Goal: Information Seeking & Learning: Check status

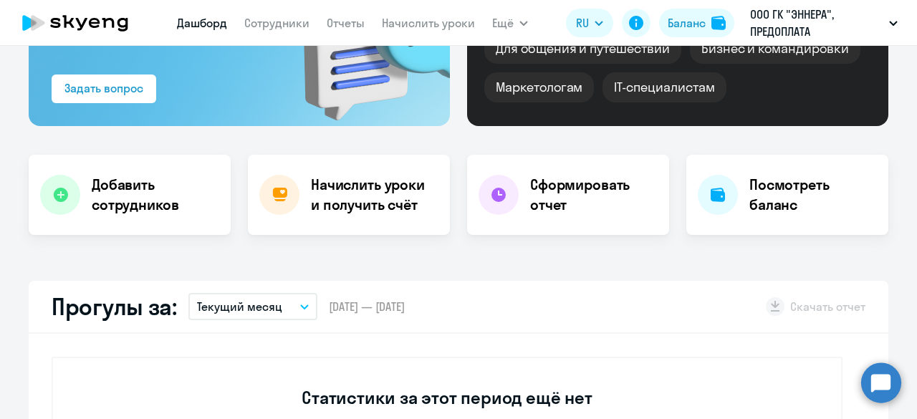
select select "30"
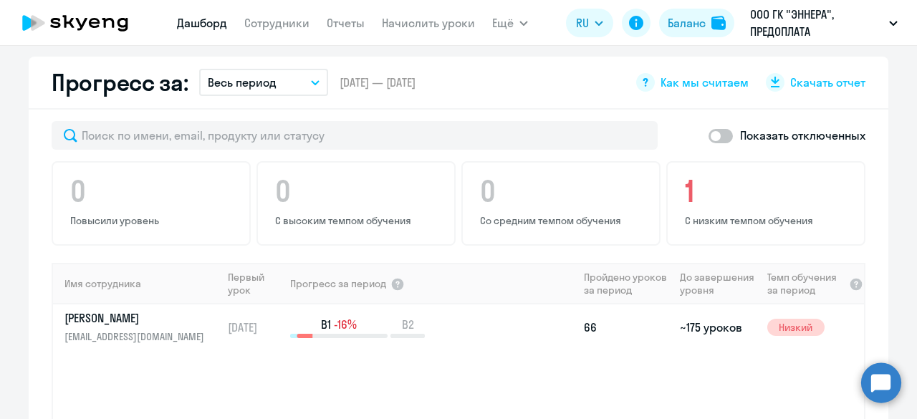
scroll to position [859, 0]
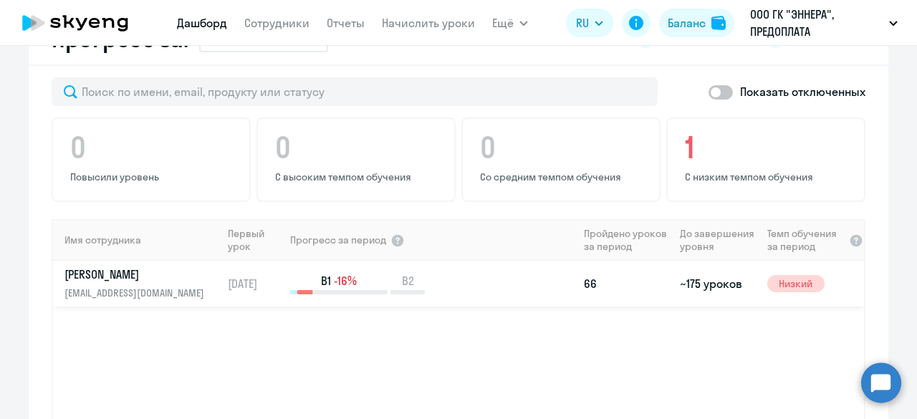
click at [477, 300] on td "B1 -16% B2" at bounding box center [433, 284] width 289 height 46
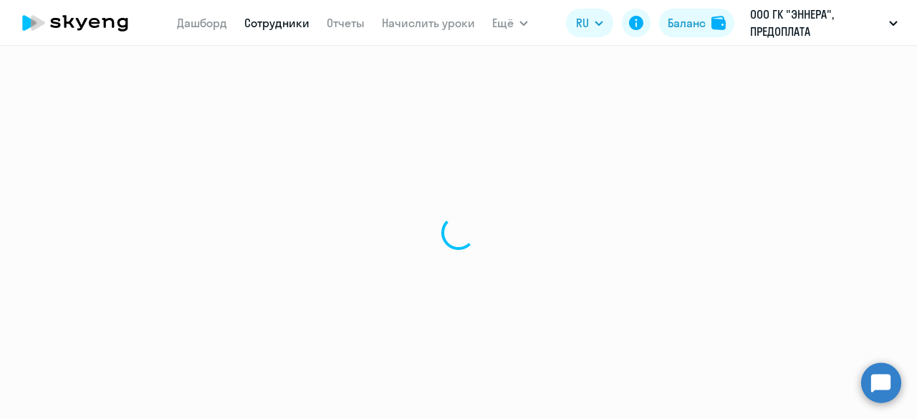
select select "english"
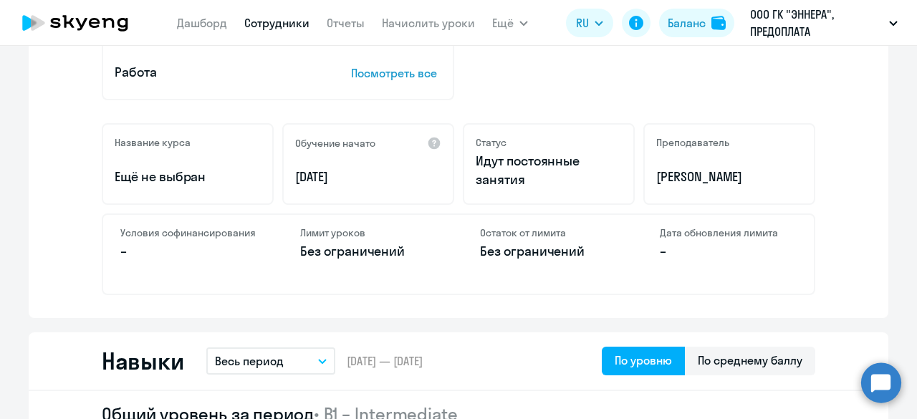
scroll to position [573, 0]
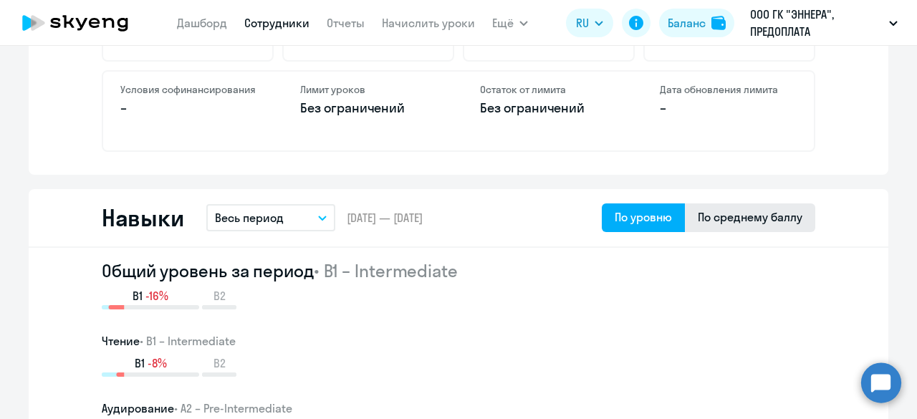
click at [781, 222] on div "По среднему баллу" at bounding box center [750, 216] width 105 height 17
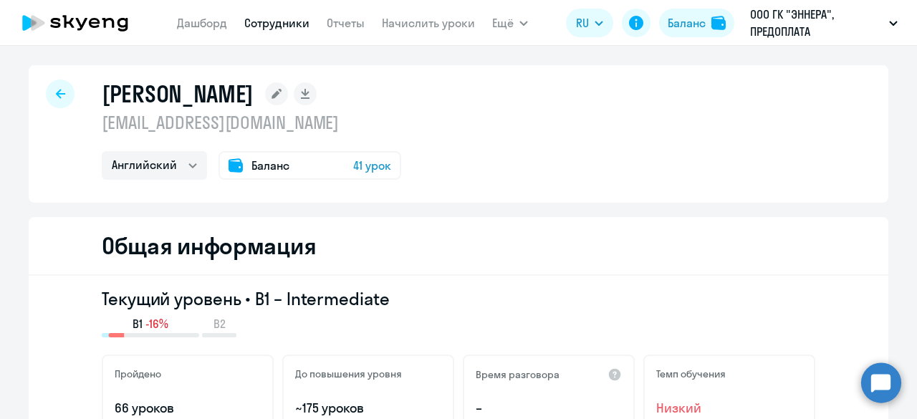
scroll to position [0, 0]
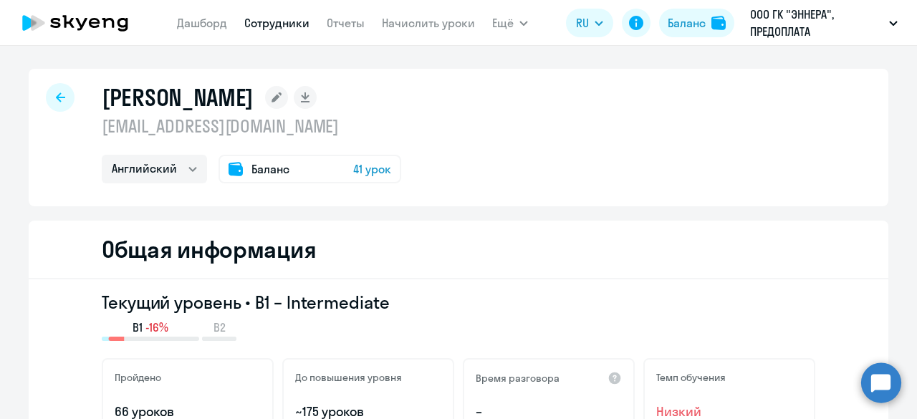
click at [60, 103] on div at bounding box center [60, 97] width 29 height 29
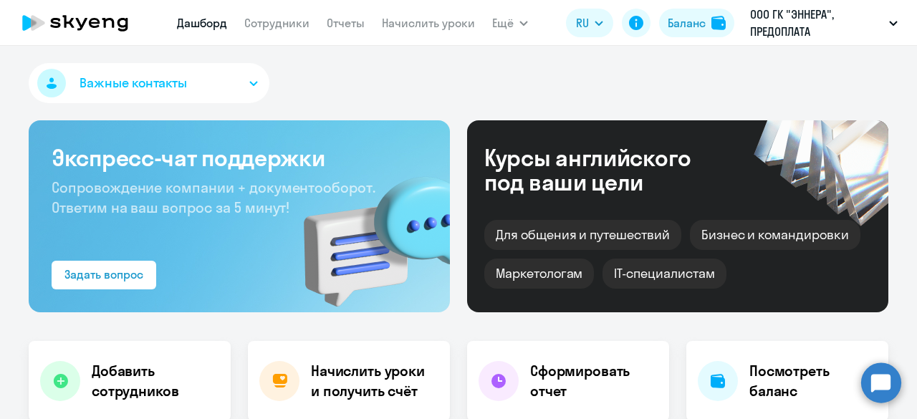
select select "30"
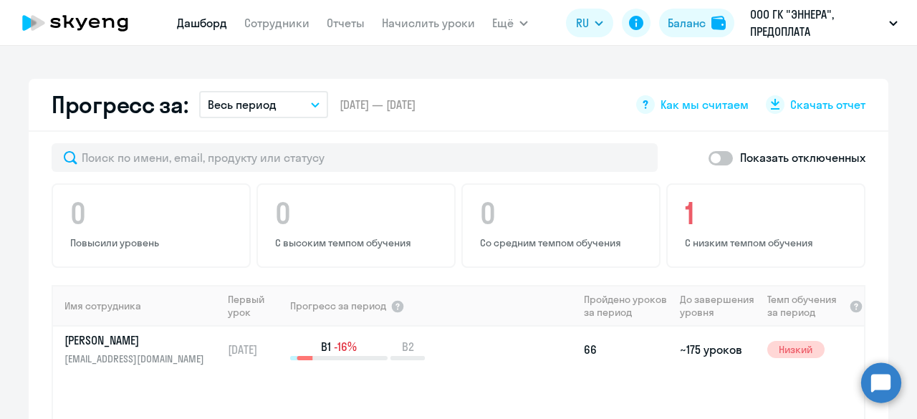
scroll to position [859, 0]
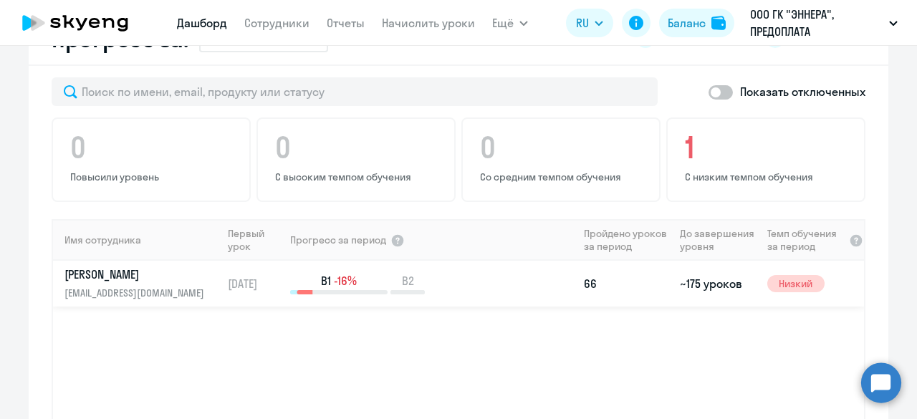
click at [130, 274] on p "[PERSON_NAME]" at bounding box center [138, 274] width 148 height 16
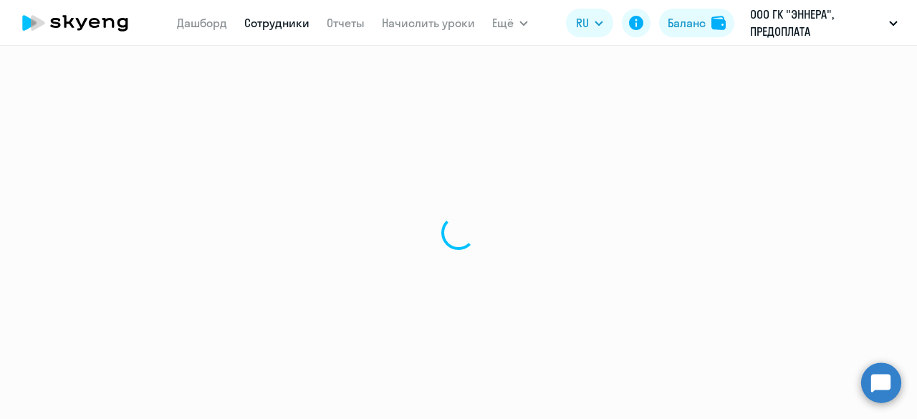
select select "english"
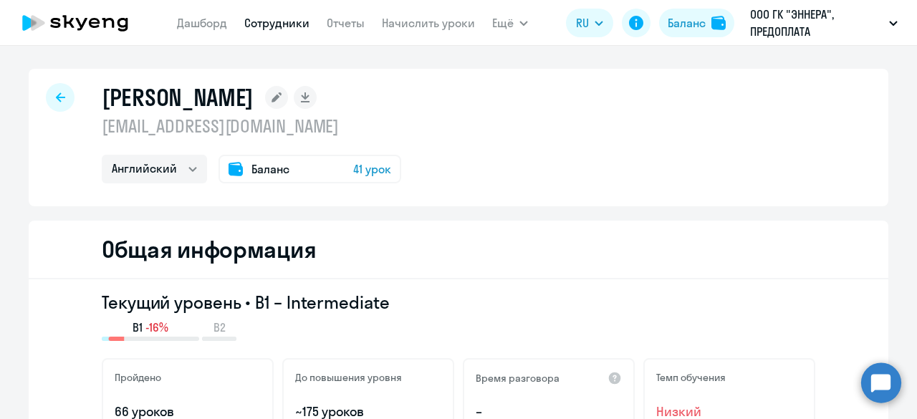
click at [368, 171] on span "41 урок" at bounding box center [372, 168] width 38 height 17
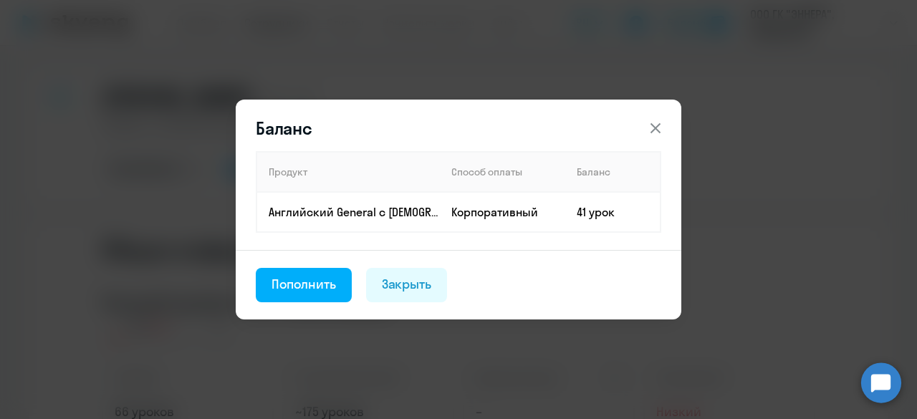
click at [655, 126] on icon at bounding box center [655, 128] width 17 height 17
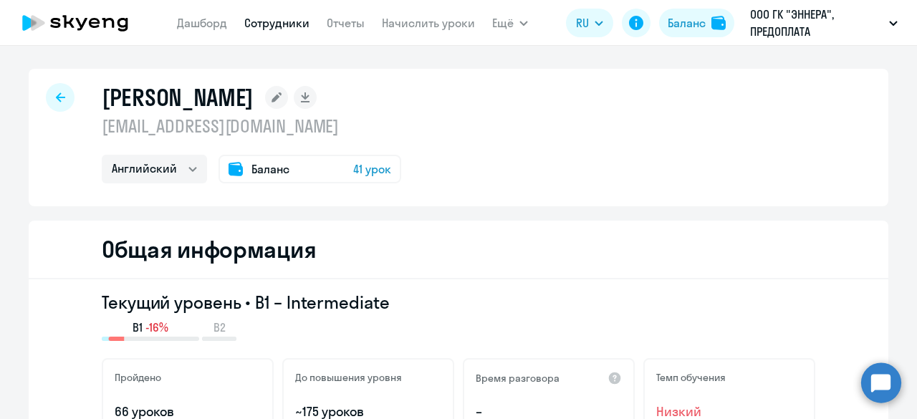
click at [52, 104] on div at bounding box center [60, 97] width 29 height 29
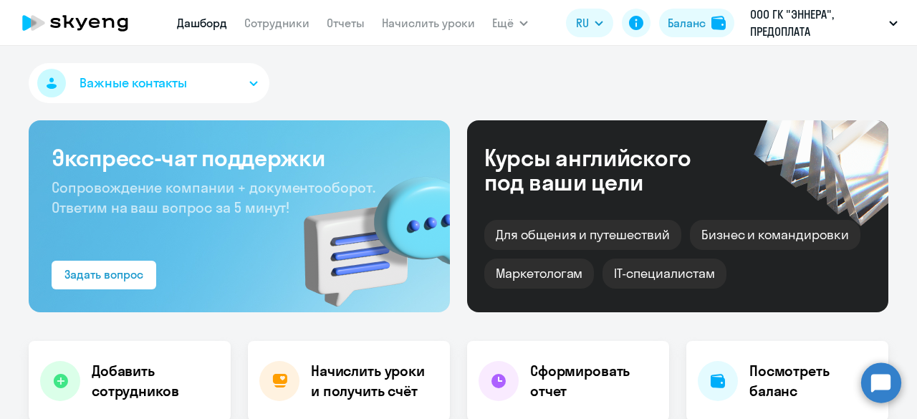
select select "30"
drag, startPoint x: 291, startPoint y: 303, endPoint x: 206, endPoint y: 289, distance: 86.4
click at [291, 303] on img at bounding box center [366, 231] width 167 height 161
